Goal: Information Seeking & Learning: Learn about a topic

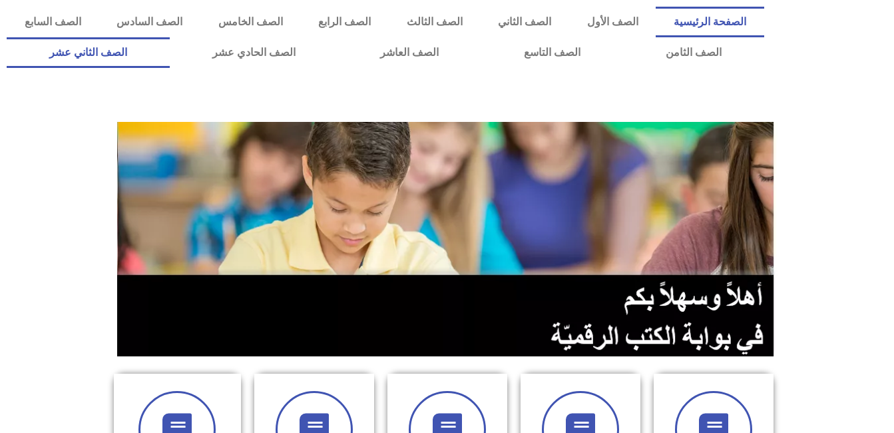
click at [136, 47] on link "الصف الثاني عشر" at bounding box center [88, 52] width 163 height 31
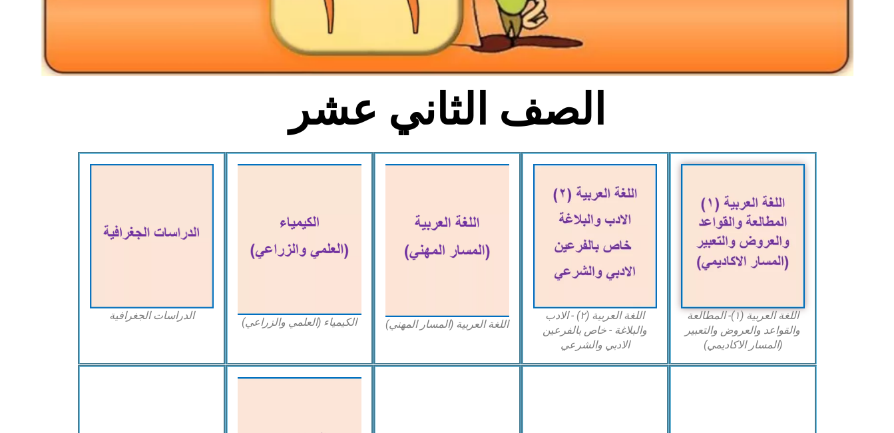
scroll to position [266, 0]
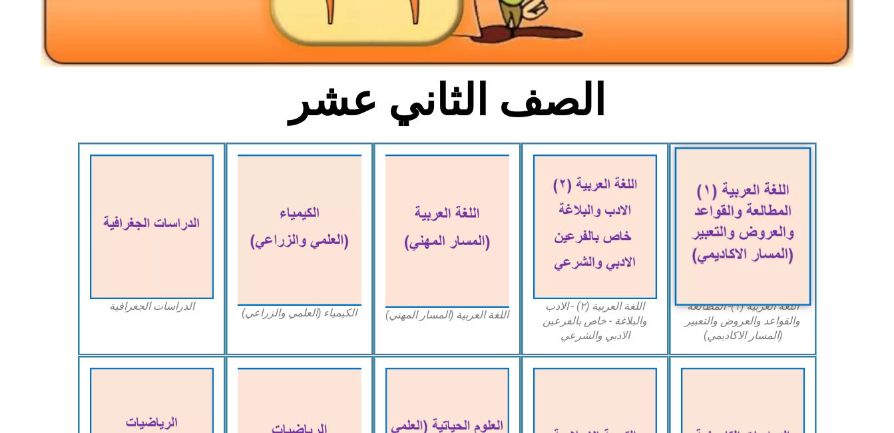
click at [756, 233] on img at bounding box center [742, 226] width 136 height 158
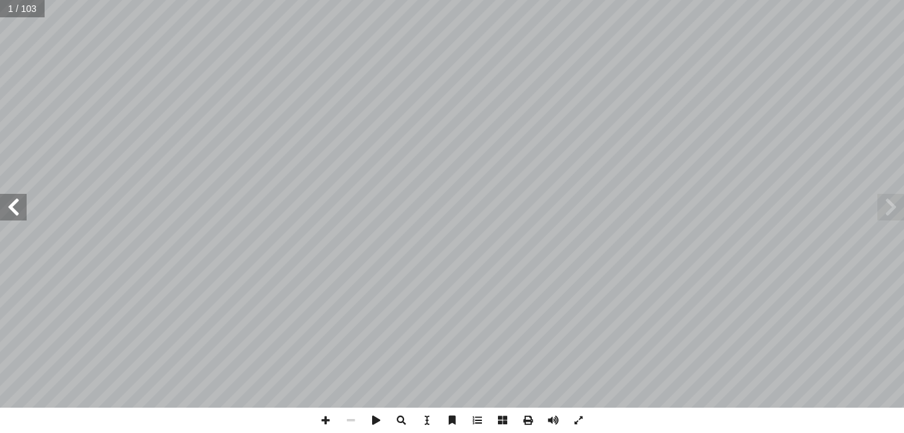
click at [13, 218] on span at bounding box center [13, 207] width 27 height 27
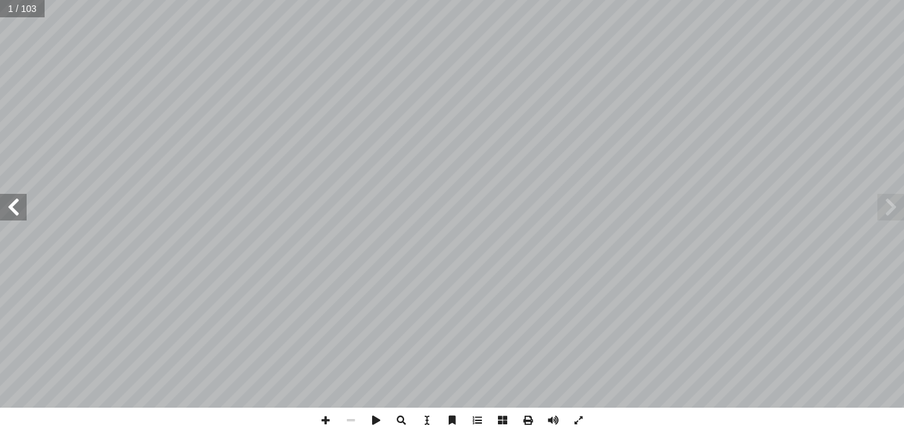
click at [13, 218] on span at bounding box center [13, 207] width 27 height 27
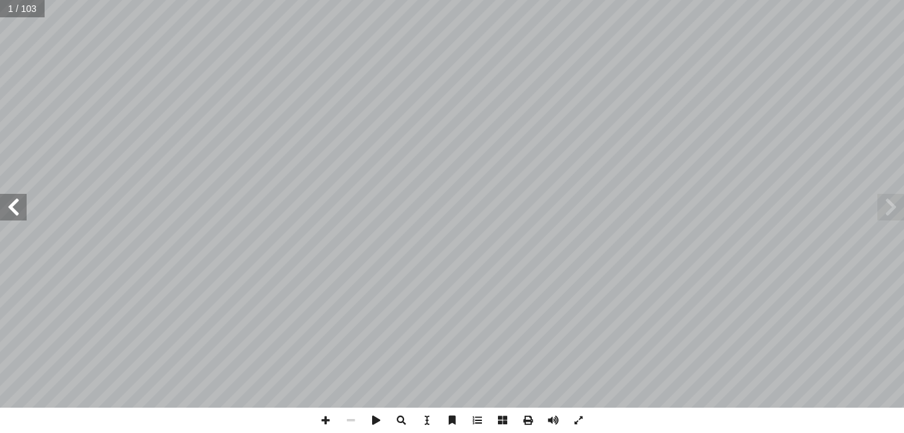
click at [13, 218] on span at bounding box center [13, 207] width 27 height 27
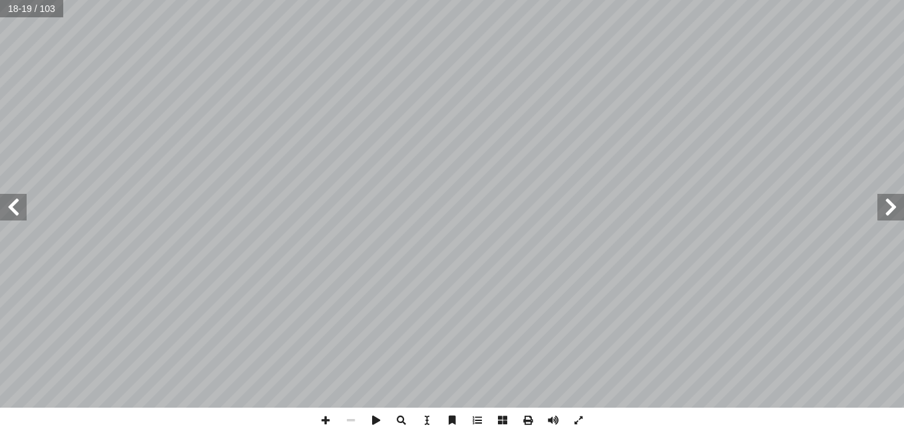
click at [18, 212] on span at bounding box center [13, 207] width 27 height 27
click at [320, 417] on span at bounding box center [325, 419] width 25 height 25
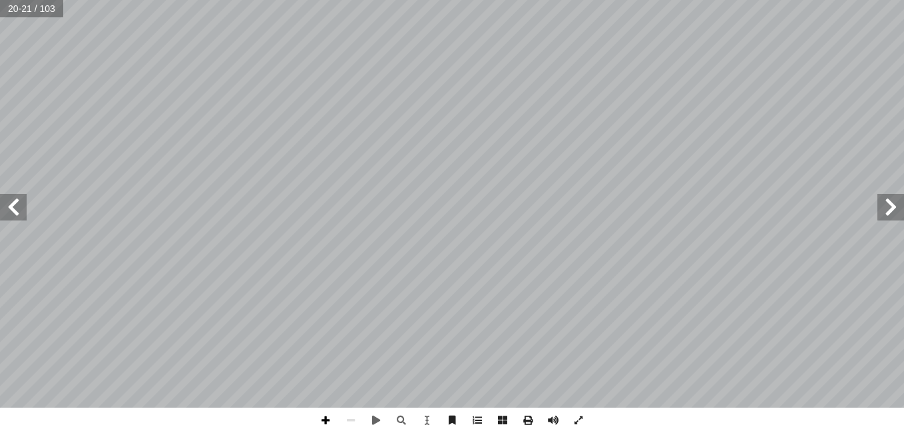
click at [323, 421] on span at bounding box center [325, 419] width 25 height 25
click at [330, 424] on span at bounding box center [325, 419] width 25 height 25
